Goal: Task Accomplishment & Management: Manage account settings

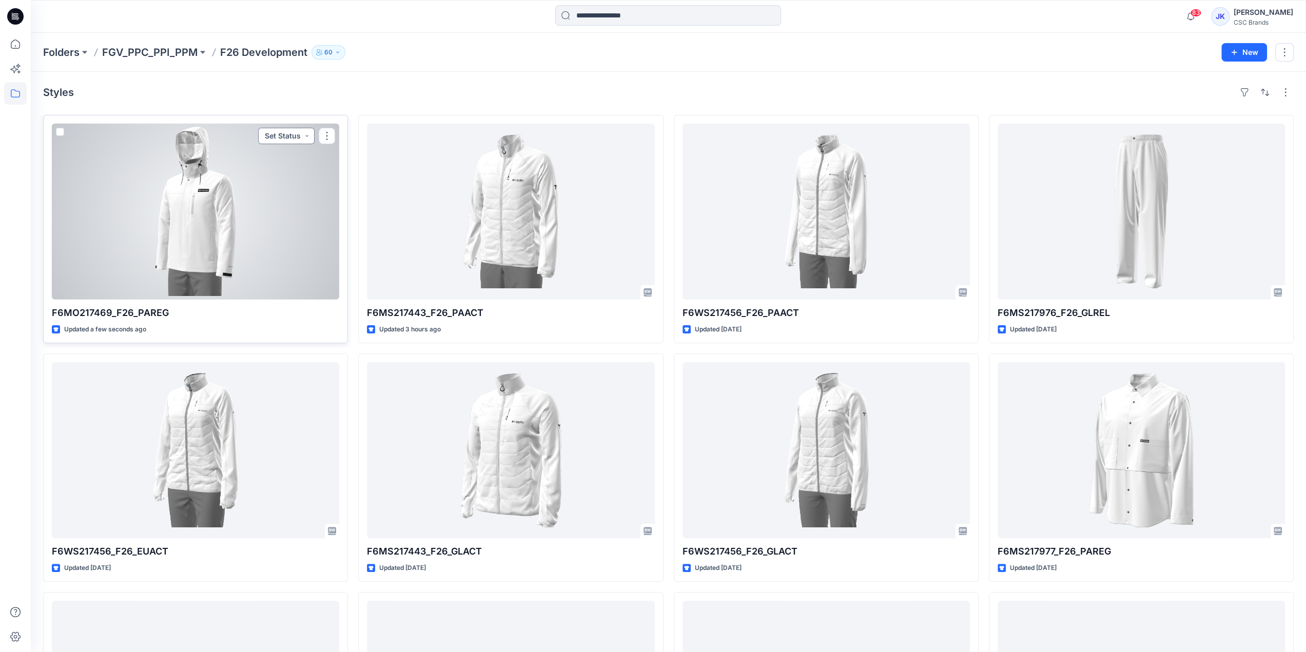
click at [284, 133] on button "Set Status" at bounding box center [286, 136] width 56 height 16
click at [283, 185] on p "Virtual Proto 1" at bounding box center [266, 183] width 47 height 13
click at [228, 260] on div at bounding box center [195, 212] width 287 height 176
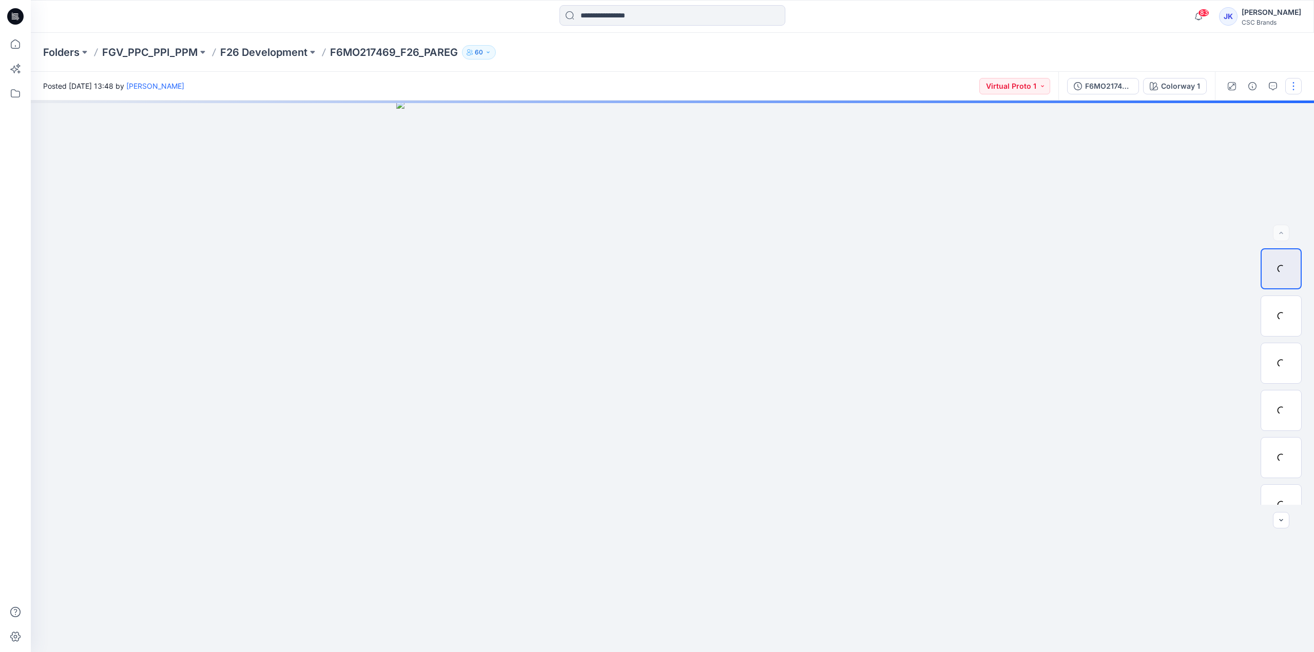
click at [1288, 88] on button "button" at bounding box center [1293, 86] width 16 height 16
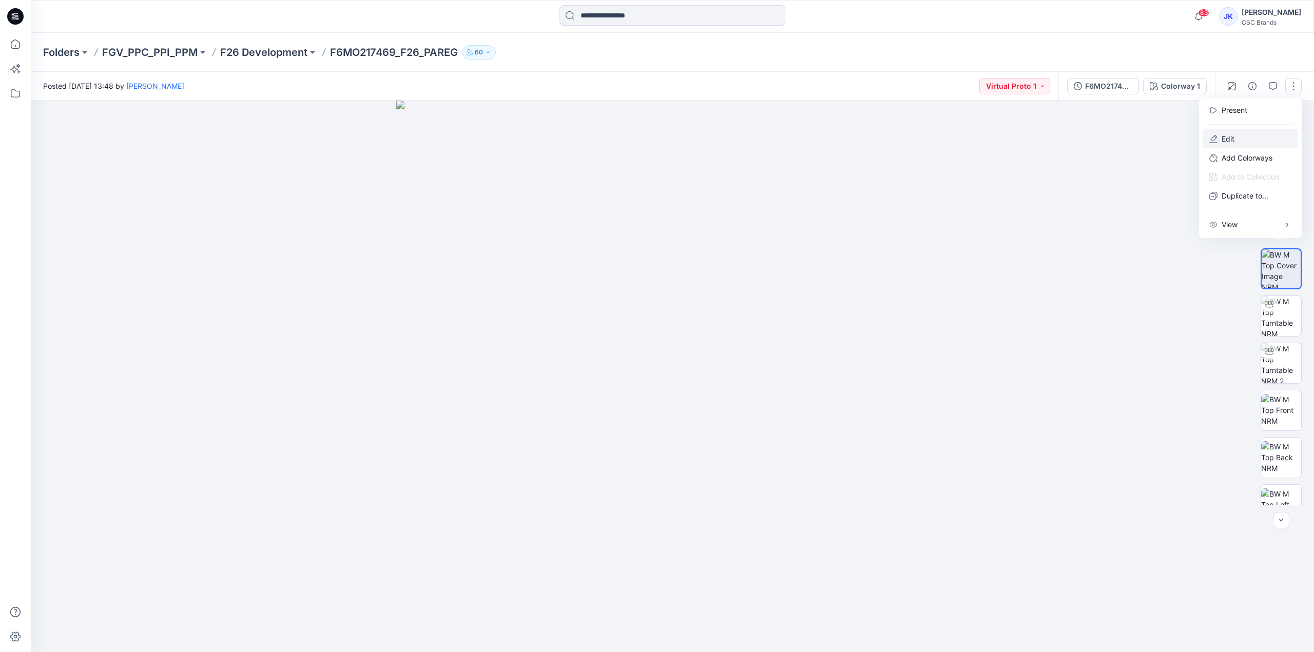
click at [1274, 142] on button "Edit" at bounding box center [1250, 138] width 94 height 19
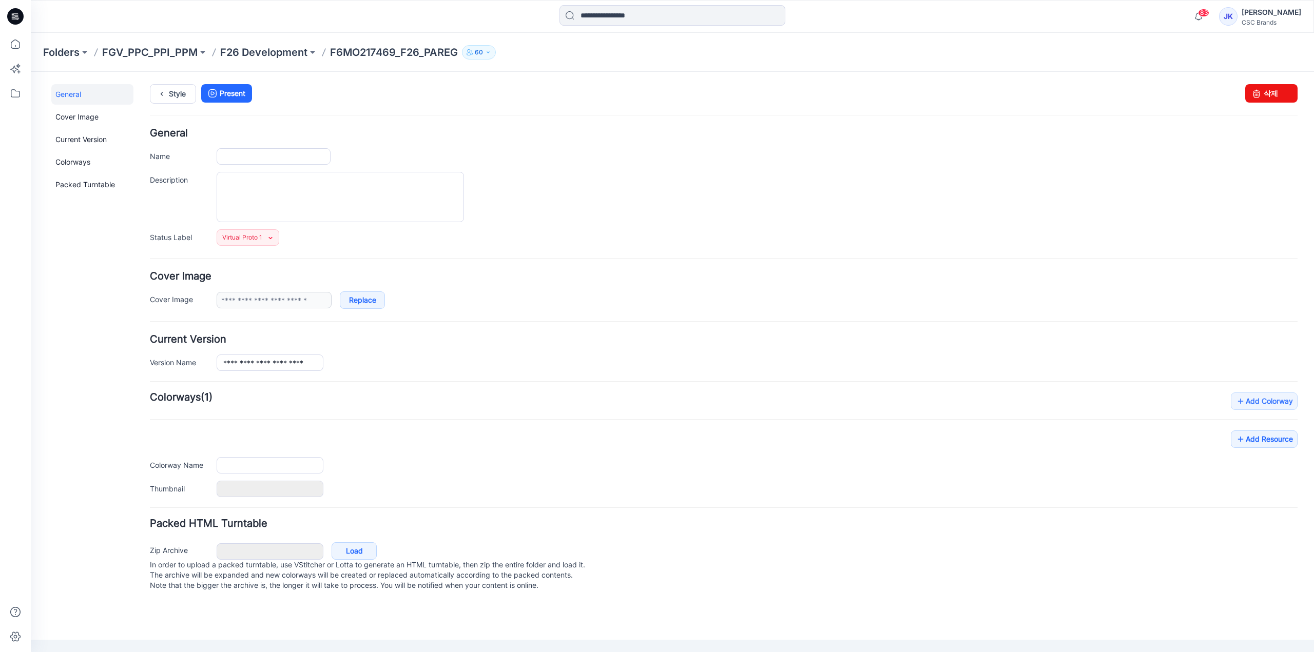
type input "**********"
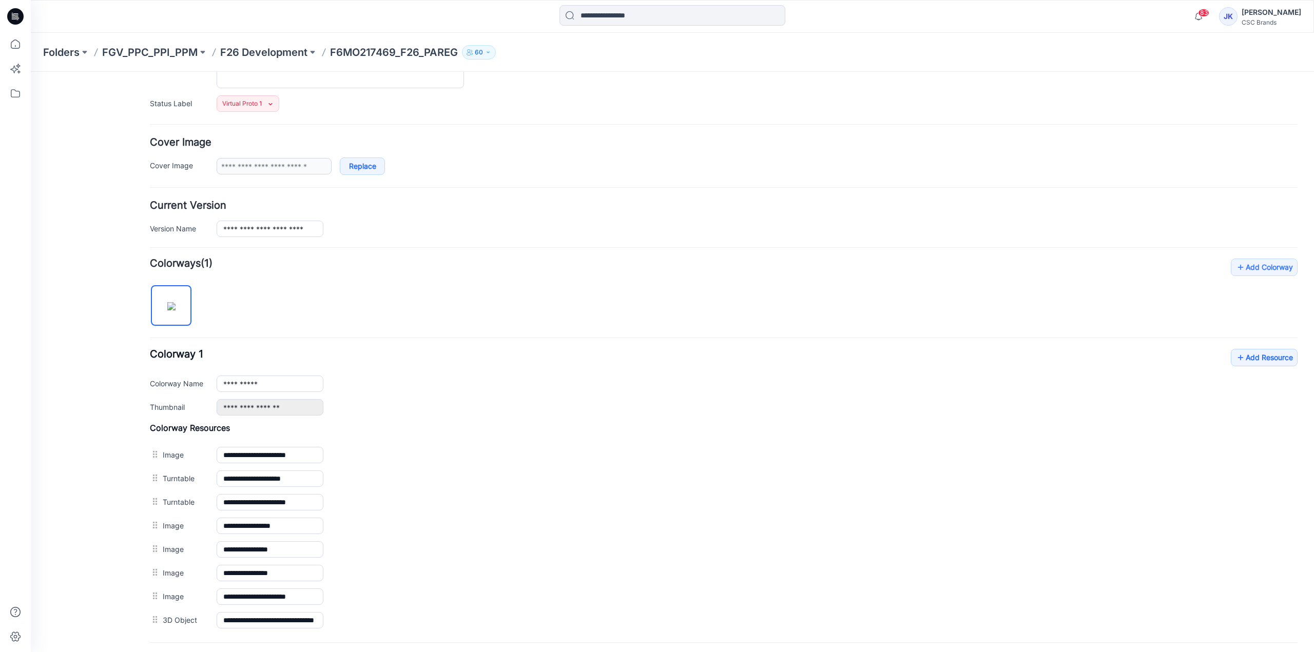
scroll to position [205, 0]
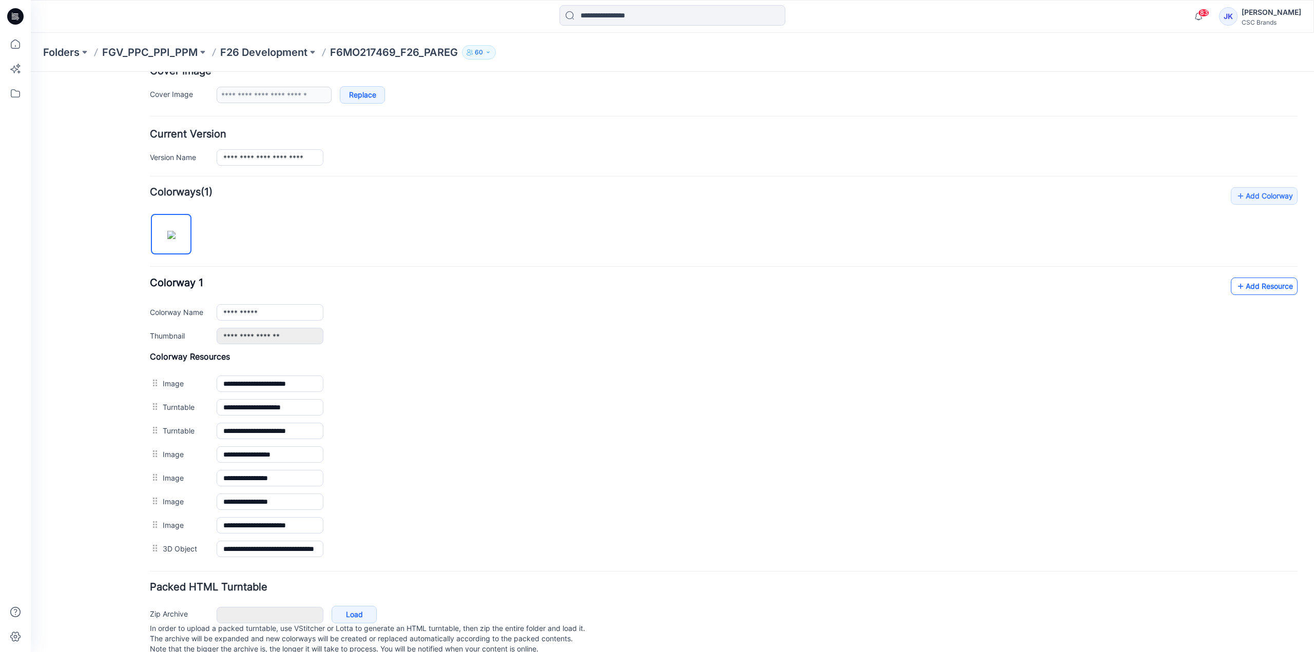
click at [1254, 288] on link "Add Resource" at bounding box center [1264, 286] width 67 height 17
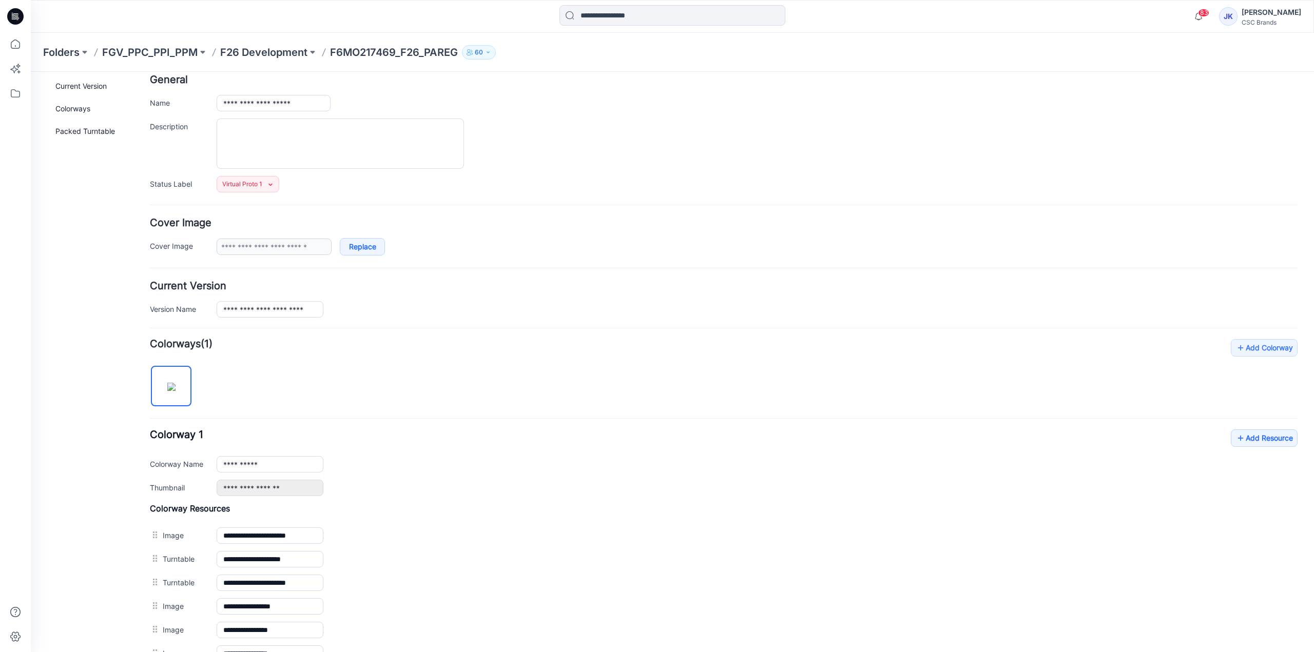
scroll to position [0, 0]
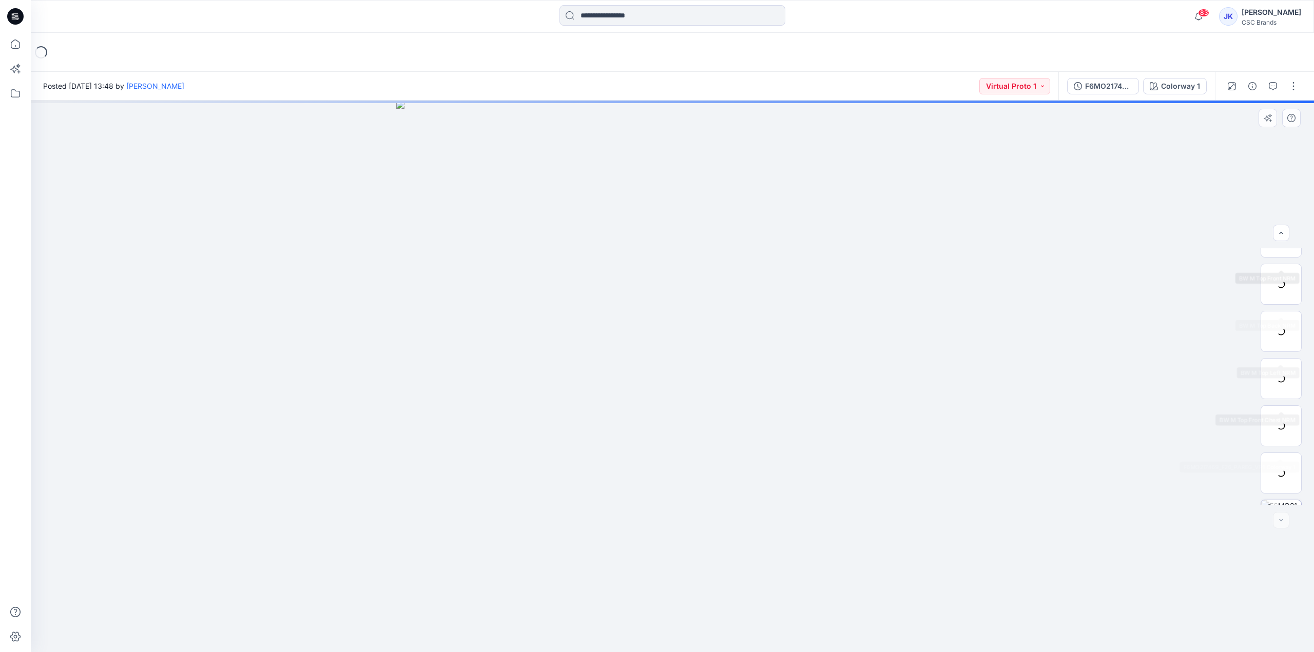
scroll to position [162, 0]
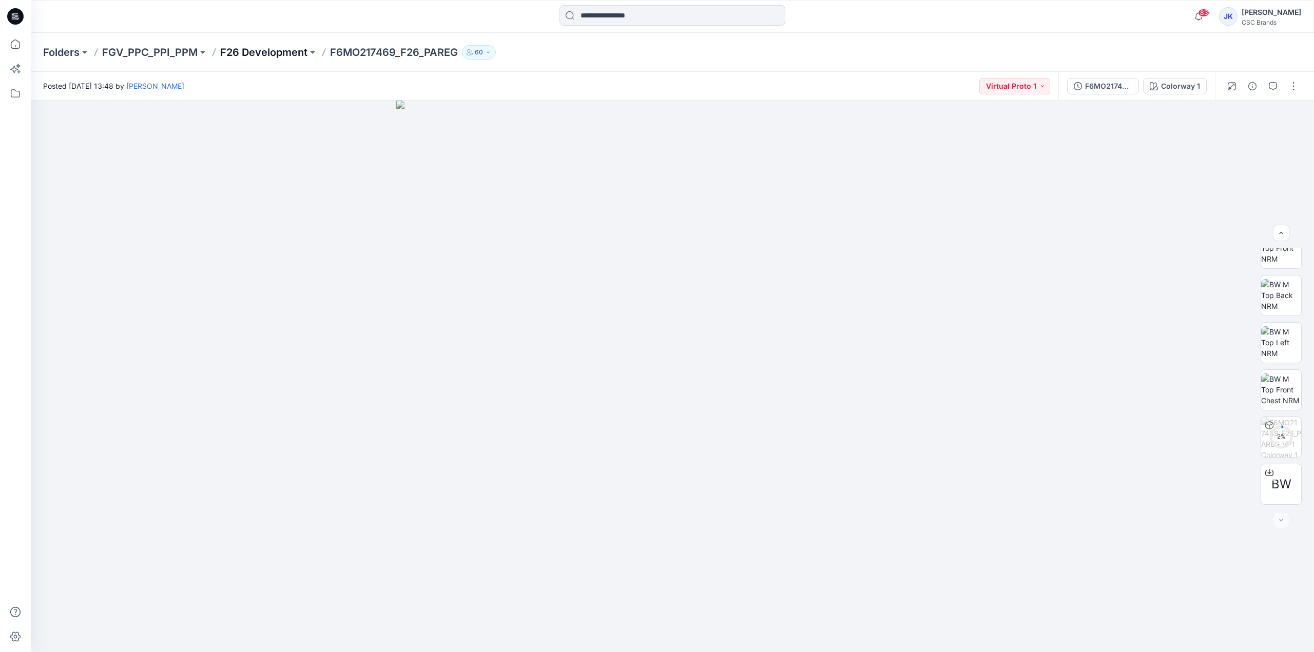
click at [282, 54] on p "F26 Development" at bounding box center [263, 52] width 87 height 14
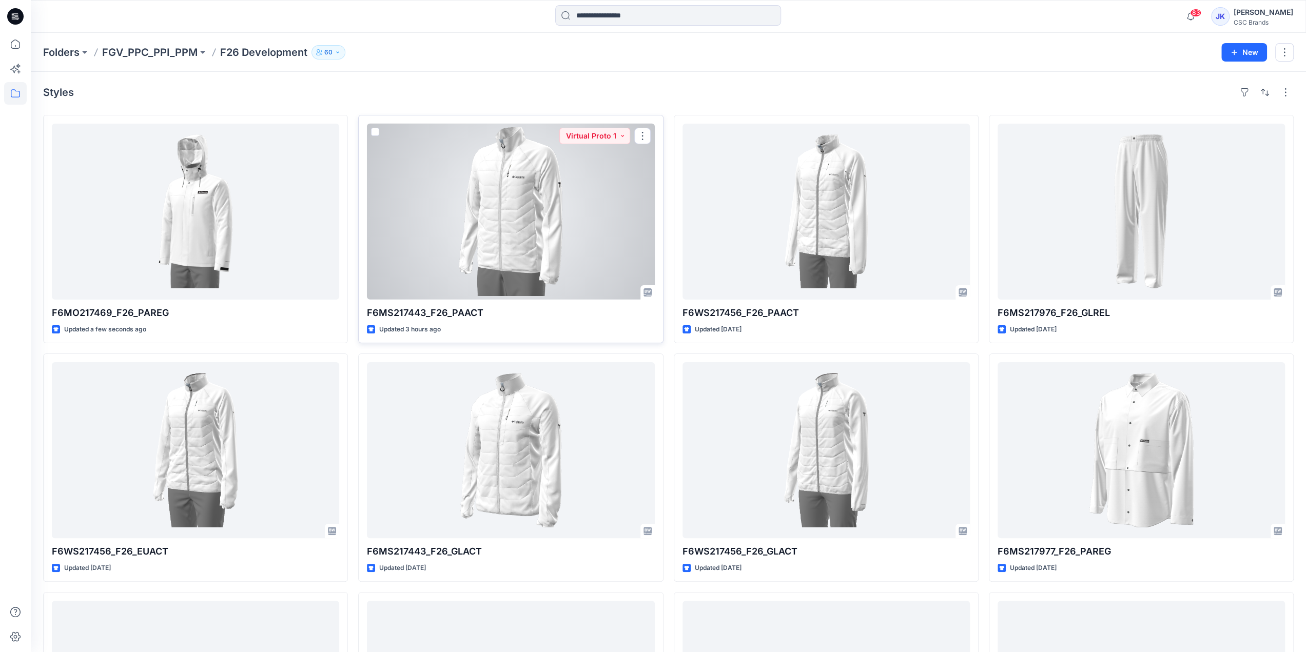
click at [559, 254] on div at bounding box center [510, 212] width 287 height 176
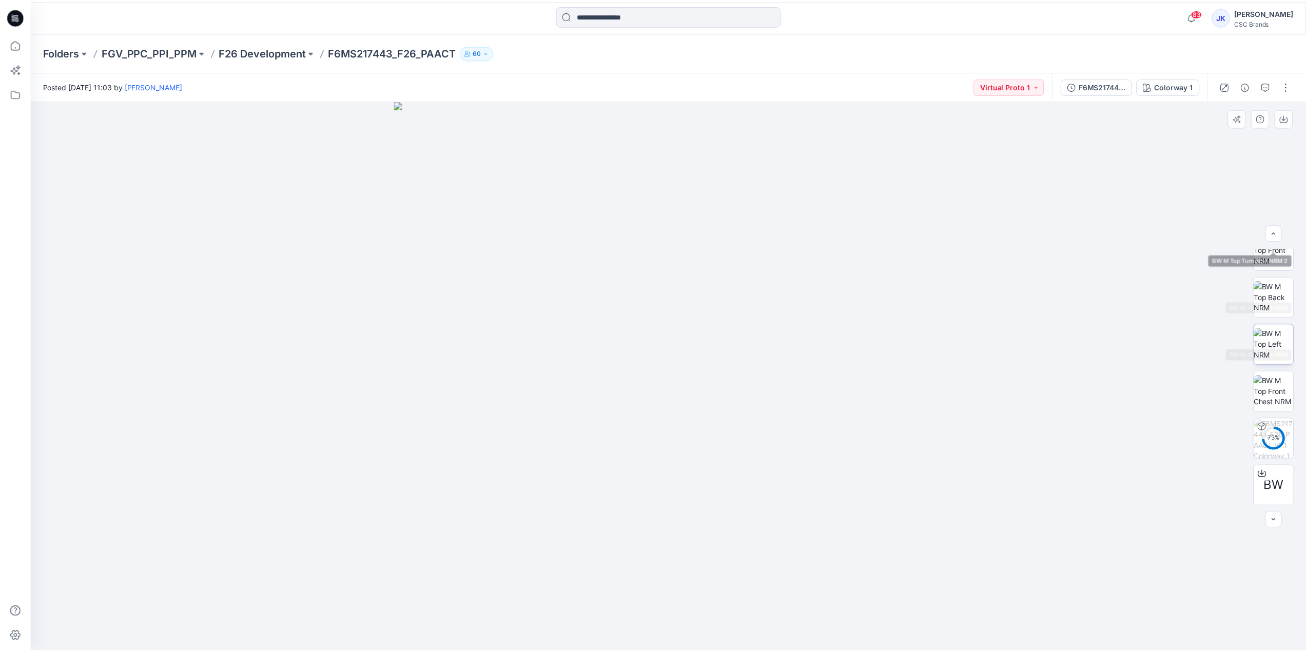
scroll to position [162, 0]
click at [237, 56] on p "F26 Development" at bounding box center [263, 52] width 87 height 14
